Goal: Information Seeking & Learning: Learn about a topic

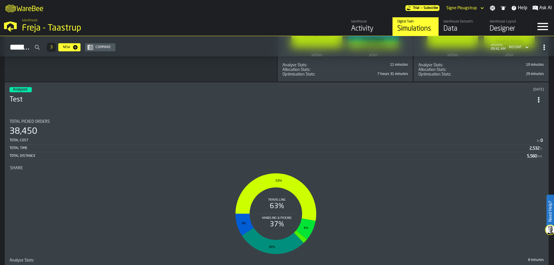
scroll to position [432, 0]
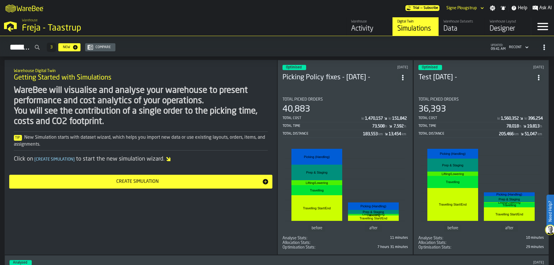
click at [334, 102] on div "Total Picked Orders 40,883 Total Cost kr 1,470,157 kr 151,842 Total Time 73,508…" at bounding box center [346, 117] width 126 height 41
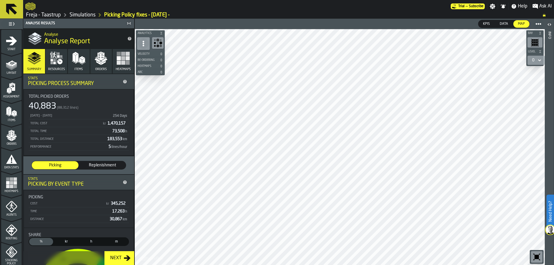
click at [211, 155] on div at bounding box center [340, 147] width 410 height 236
click at [77, 14] on link "Simulations" at bounding box center [83, 15] width 26 height 6
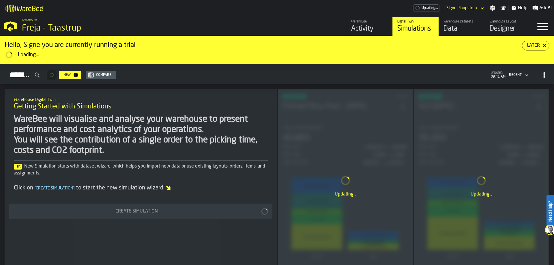
click at [335, 149] on div "Updating..." at bounding box center [345, 186] width 135 height 194
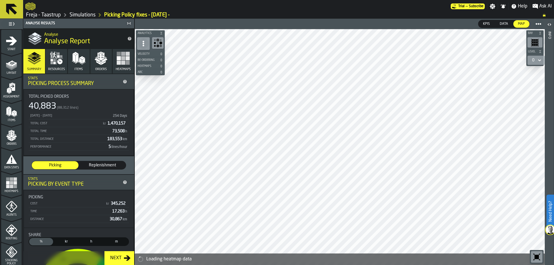
click at [548, 230] on img at bounding box center [550, 229] width 9 height 9
click at [550, 232] on img at bounding box center [550, 229] width 9 height 9
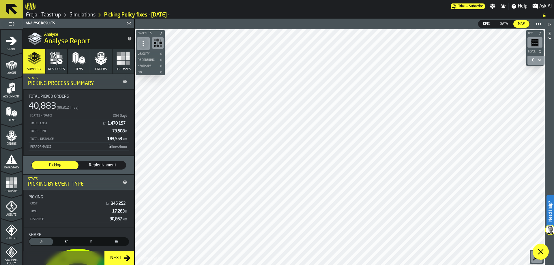
click at [126, 256] on icon "button-Next" at bounding box center [127, 258] width 7 height 7
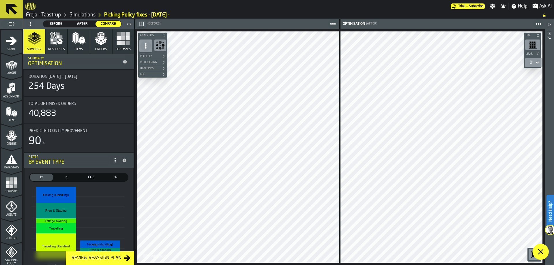
click at [339, 172] on div at bounding box center [238, 147] width 203 height 232
click at [549, 229] on img at bounding box center [550, 229] width 9 height 9
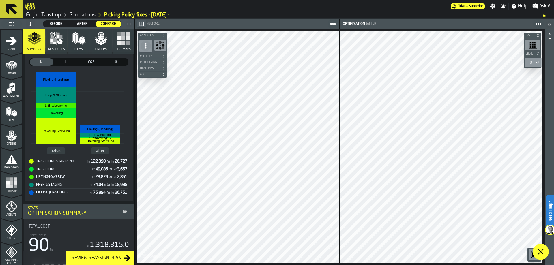
scroll to position [87, 0]
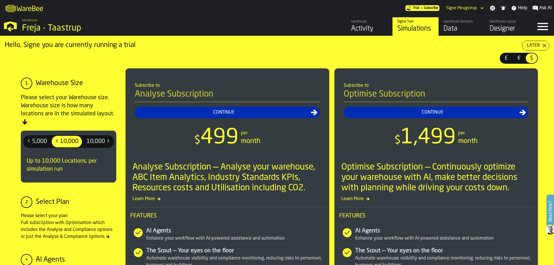
click at [365, 28] on div "Activity" at bounding box center [369, 28] width 37 height 9
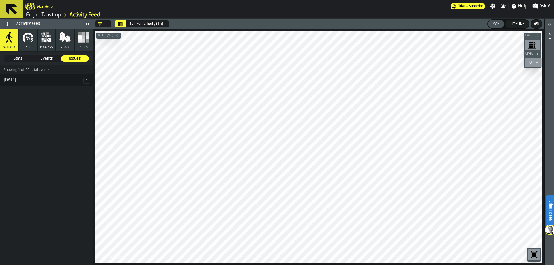
click at [58, 82] on div "[DATE]" at bounding box center [41, 80] width 83 height 5
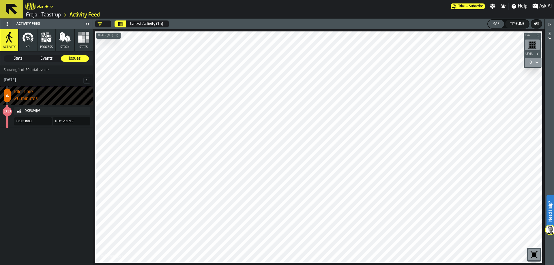
drag, startPoint x: 57, startPoint y: 80, endPoint x: 59, endPoint y: 72, distance: 8.2
click at [57, 80] on div "[DATE]" at bounding box center [41, 80] width 83 height 5
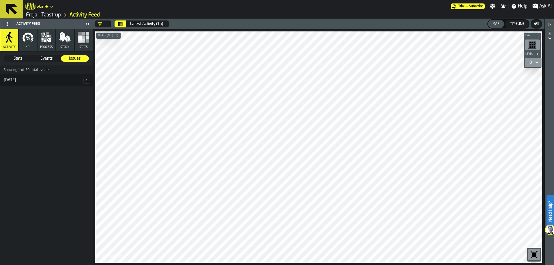
click at [119, 25] on icon "Calendar" at bounding box center [120, 24] width 4 height 3
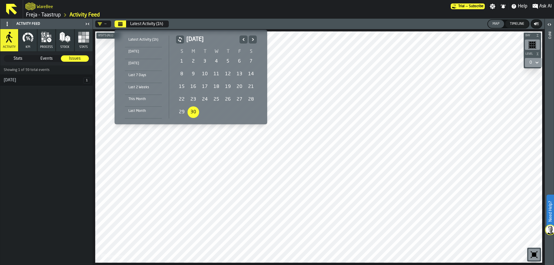
click at [137, 106] on li "This Month" at bounding box center [143, 101] width 37 height 12
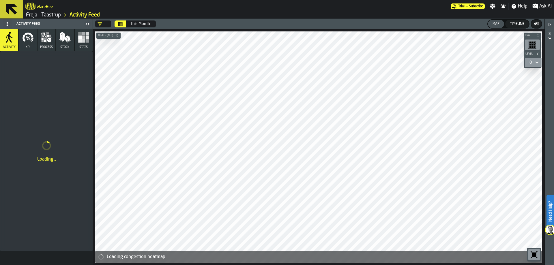
click at [122, 25] on icon "Calendar" at bounding box center [120, 24] width 4 height 3
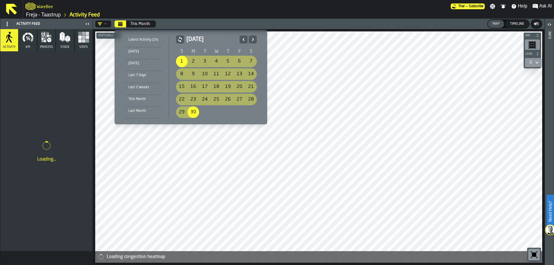
click at [135, 100] on div "This Month" at bounding box center [143, 99] width 37 height 6
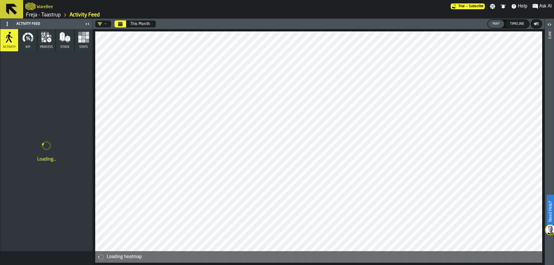
click at [120, 24] on icon "Calendar" at bounding box center [120, 24] width 4 height 3
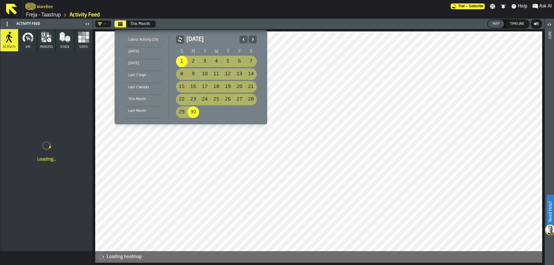
click at [137, 109] on div "Last Month" at bounding box center [143, 111] width 37 height 6
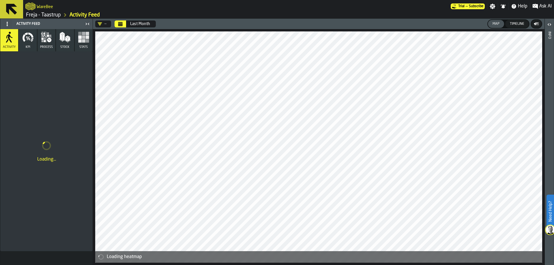
click at [130, 25] on div "Last Month" at bounding box center [140, 24] width 20 height 5
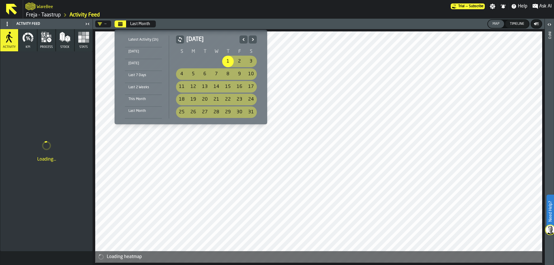
click at [137, 98] on div "This Month" at bounding box center [143, 99] width 37 height 6
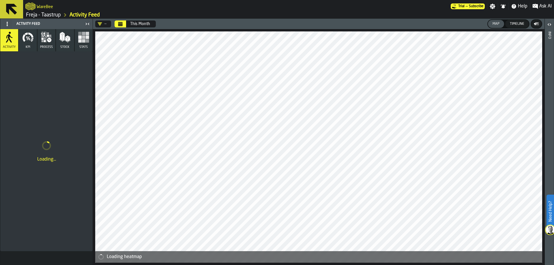
click at [126, 25] on button "Calendar" at bounding box center [121, 23] width 12 height 7
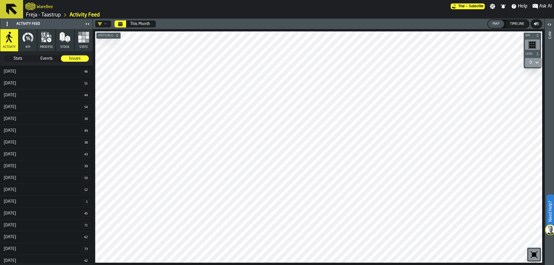
click at [23, 58] on span "Stats" at bounding box center [17, 59] width 27 height 6
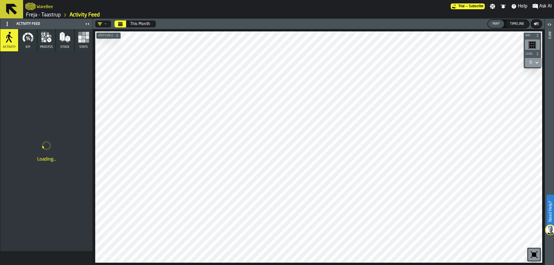
click at [57, 15] on link "Freja - Taastrup" at bounding box center [43, 15] width 35 height 6
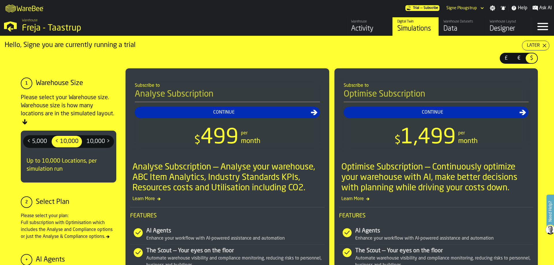
click at [465, 28] on div "Data" at bounding box center [462, 28] width 37 height 9
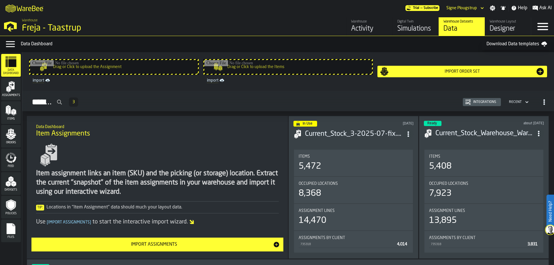
click at [10, 235] on div "Files" at bounding box center [11, 231] width 20 height 16
